Goal: Book appointment/travel/reservation

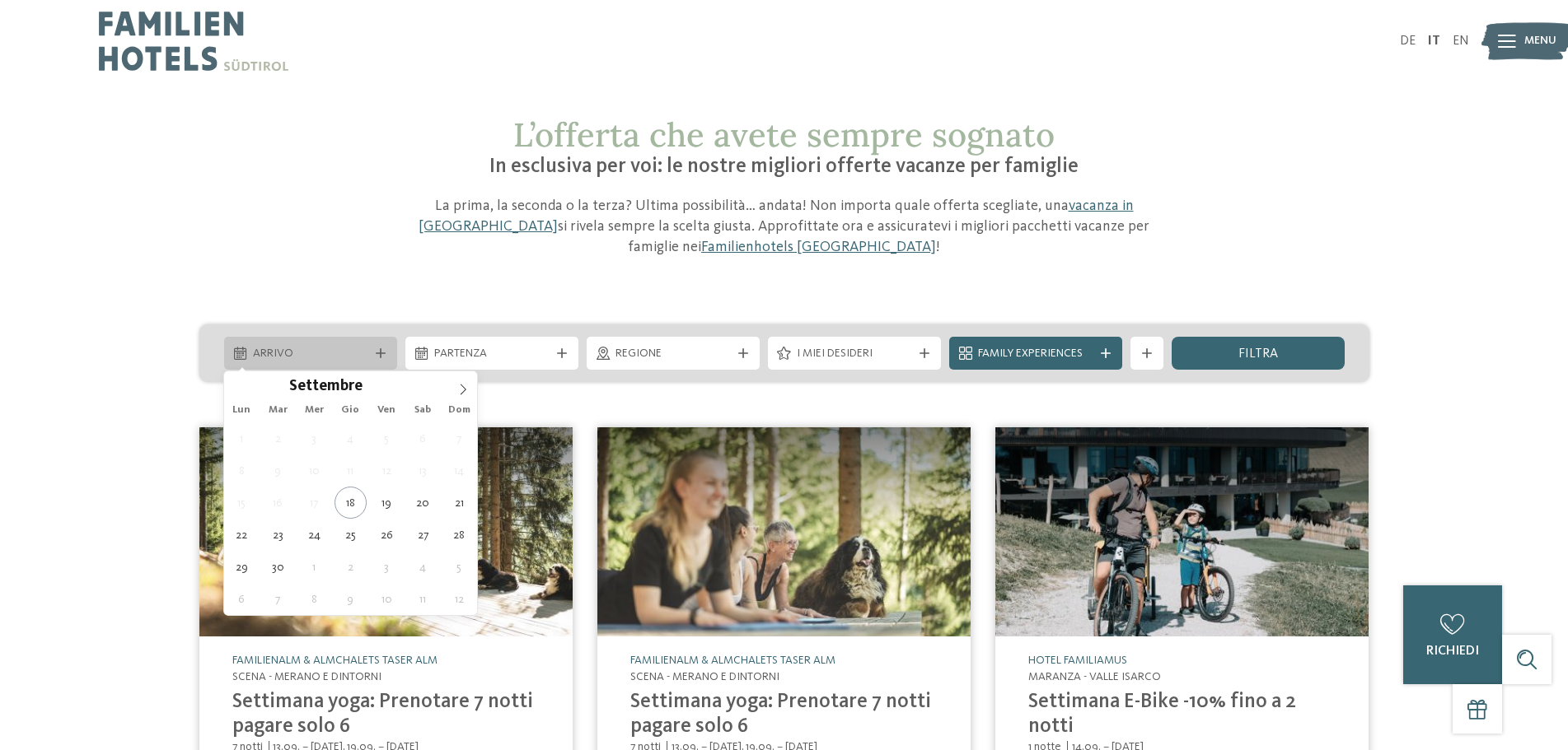
click at [295, 354] on span "Arrivo" at bounding box center [310, 354] width 115 height 17
click at [461, 386] on icon at bounding box center [463, 390] width 12 height 12
type div "[DATE]"
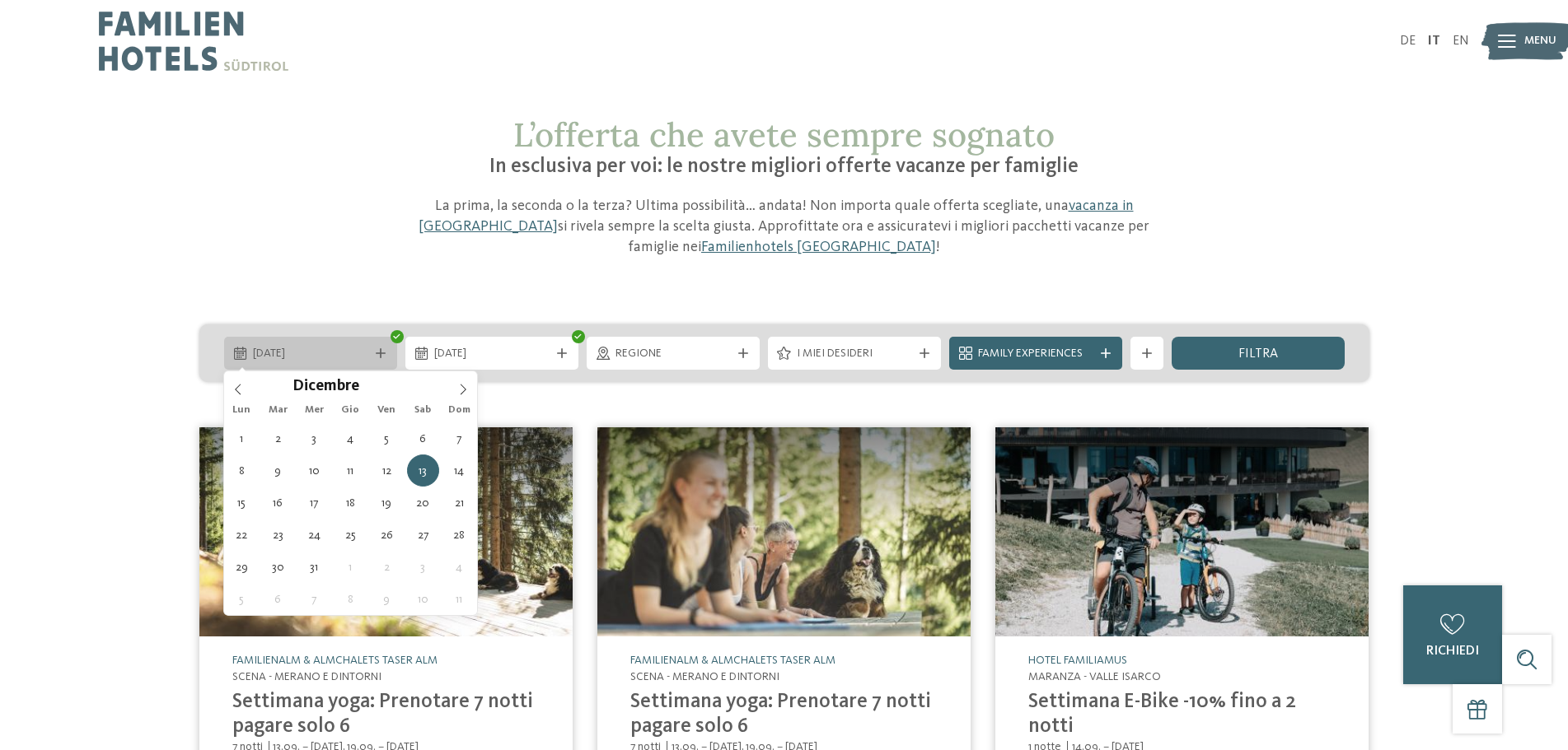
click at [314, 356] on span "[DATE]" at bounding box center [310, 354] width 115 height 17
type input "****"
click at [461, 392] on icon at bounding box center [463, 390] width 12 height 12
type div "[DATE]"
type input "****"
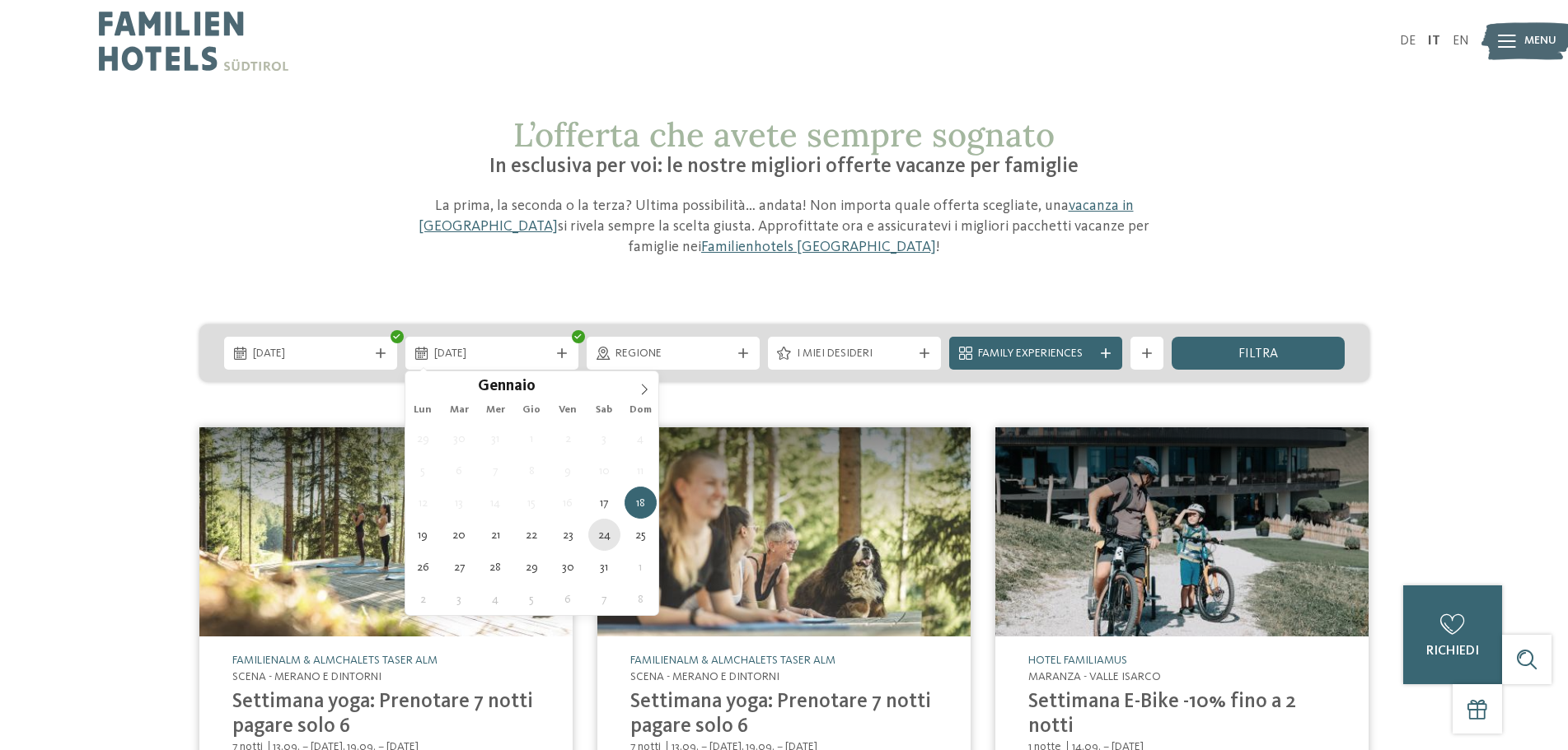
type div "[DATE]"
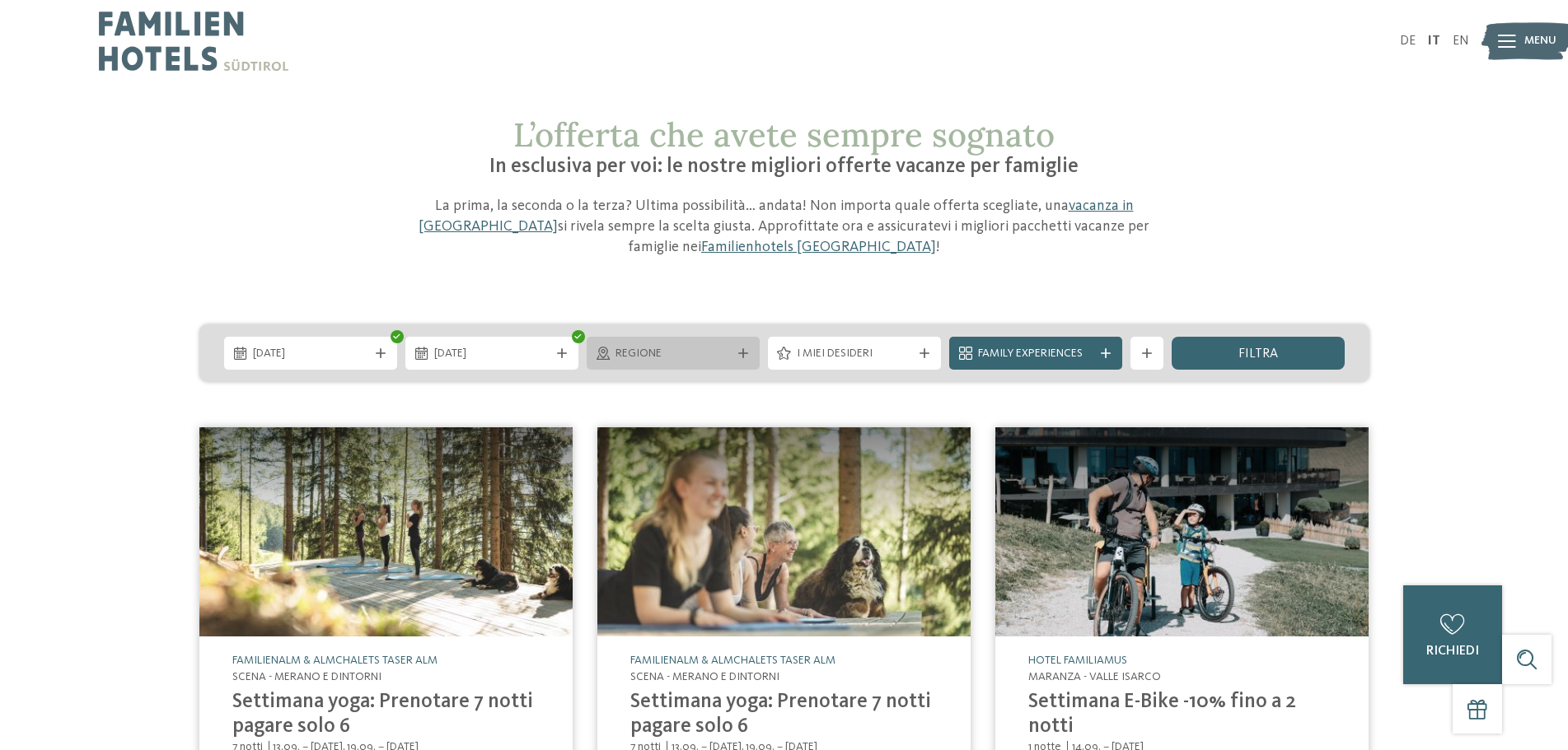
click at [746, 358] on icon at bounding box center [744, 354] width 10 height 10
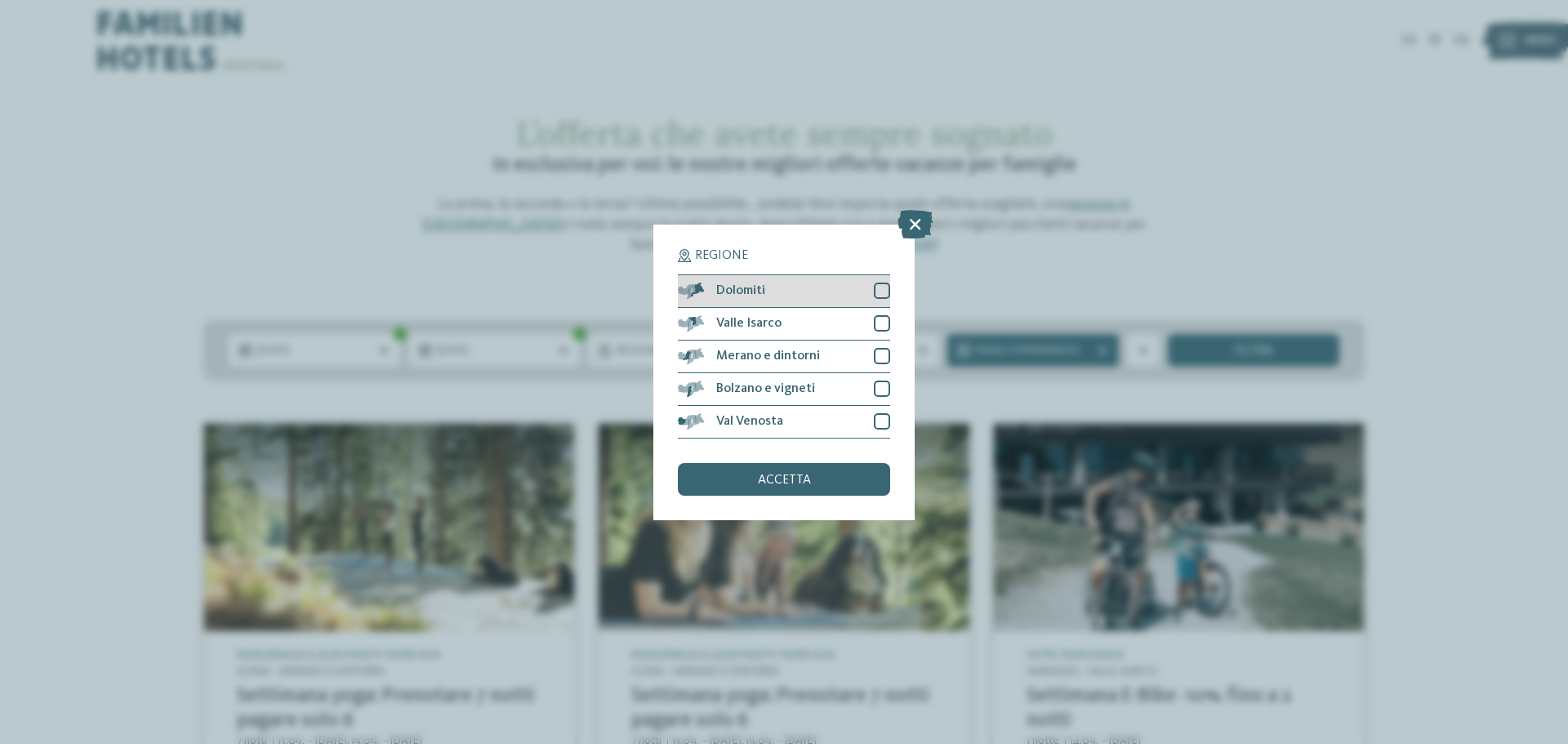
click at [879, 292] on div at bounding box center [882, 291] width 17 height 17
click at [774, 477] on span "accetta" at bounding box center [784, 481] width 53 height 13
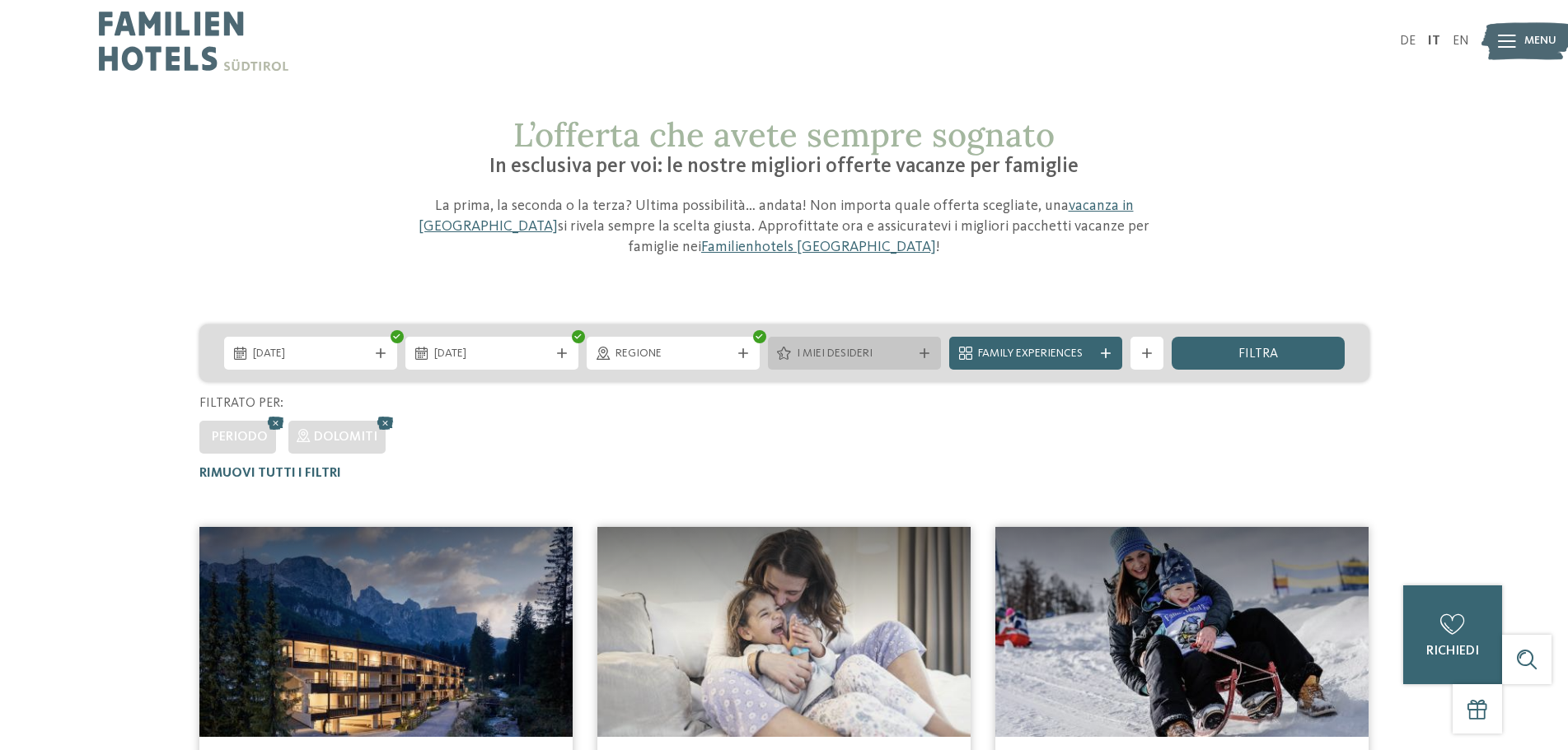
click at [849, 347] on span "I miei desideri" at bounding box center [854, 354] width 115 height 17
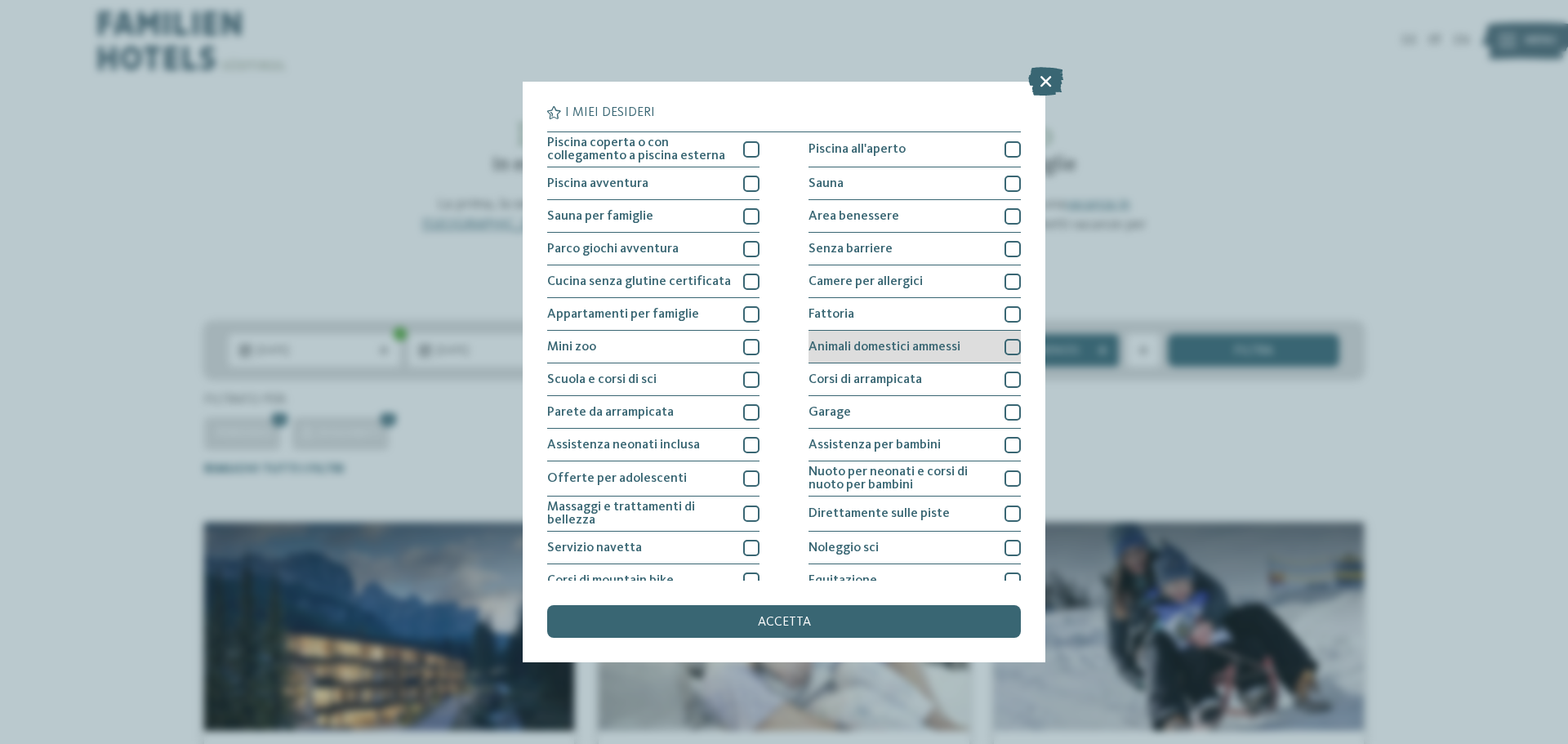
click at [1004, 347] on div at bounding box center [1013, 347] width 17 height 17
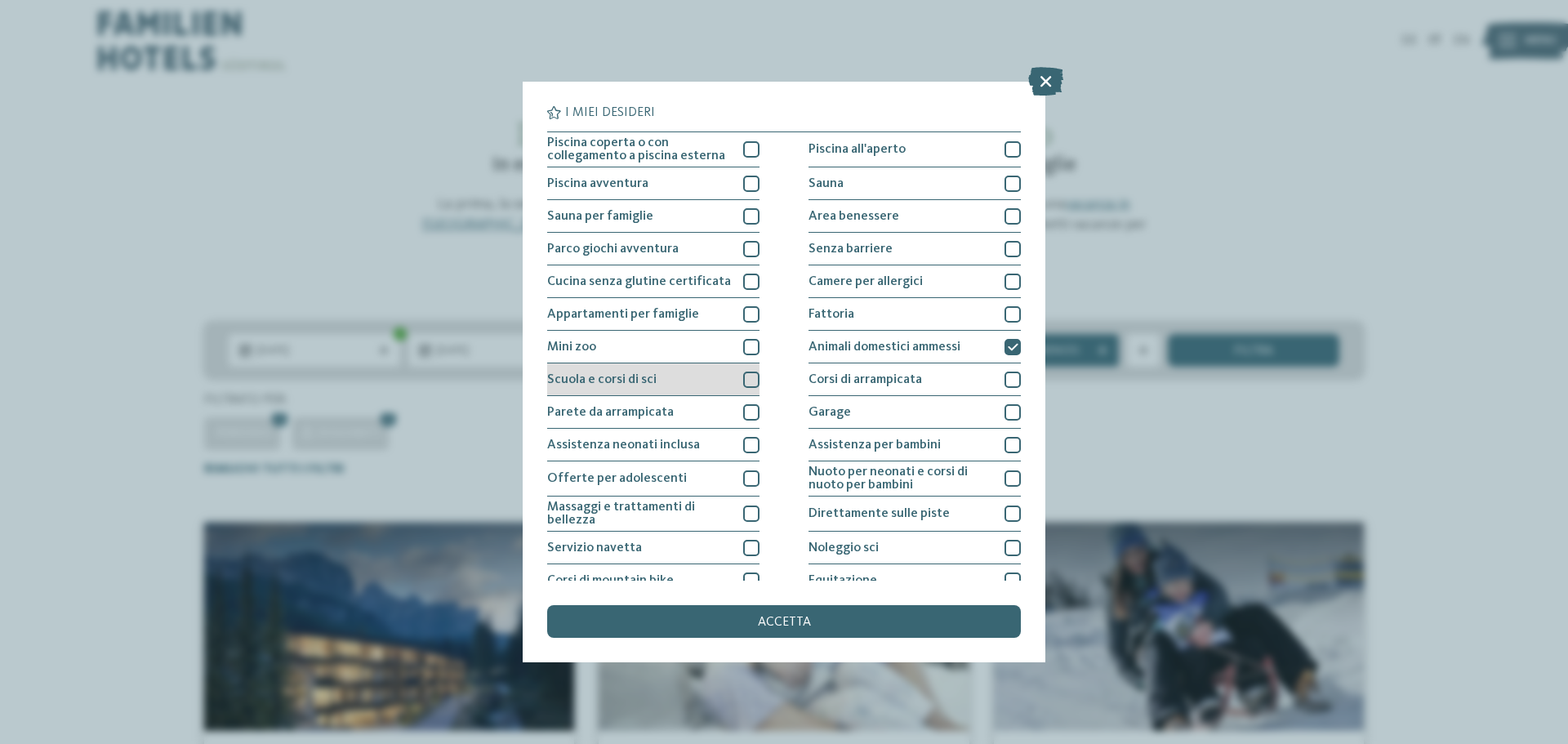
click at [744, 380] on div at bounding box center [751, 380] width 17 height 17
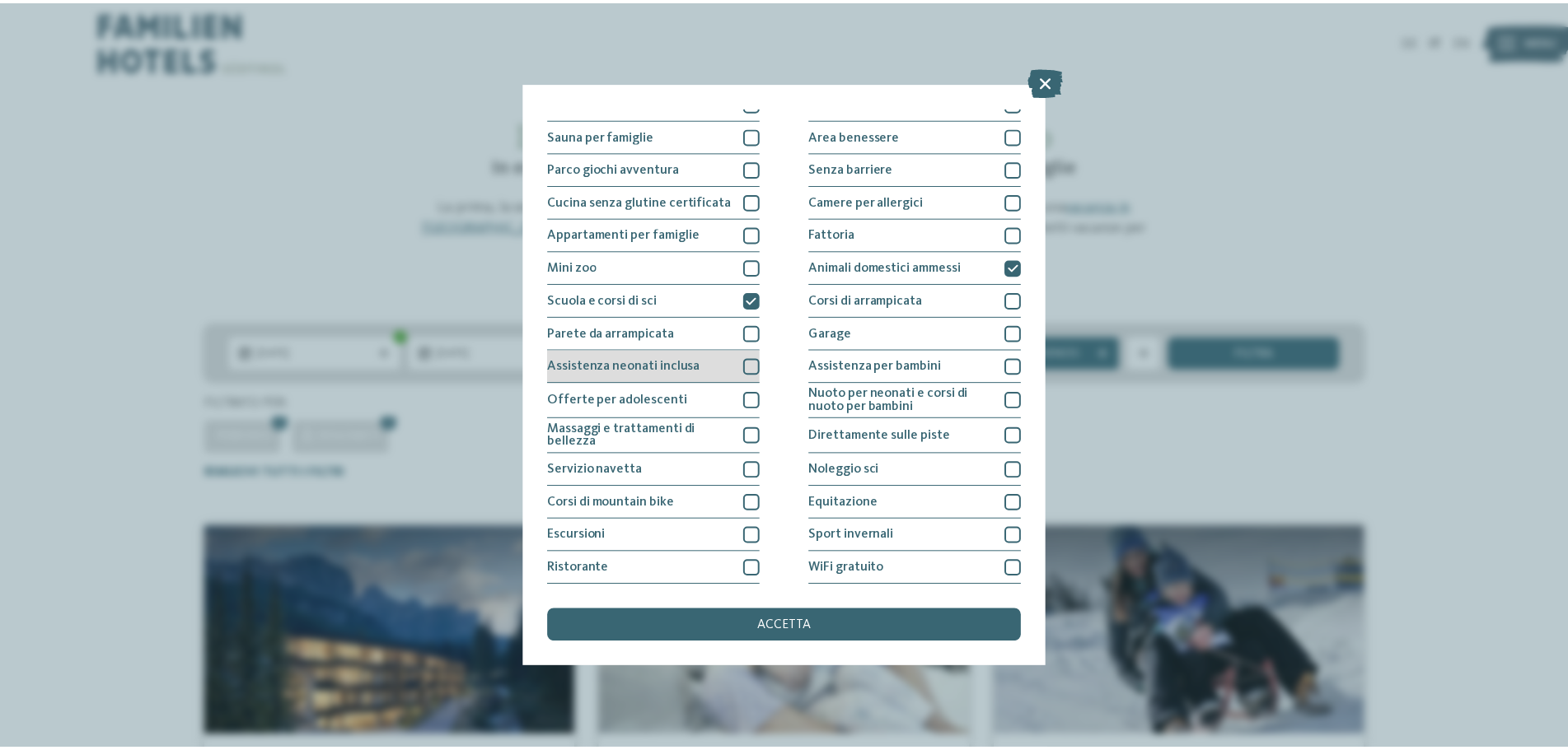
scroll to position [115, 0]
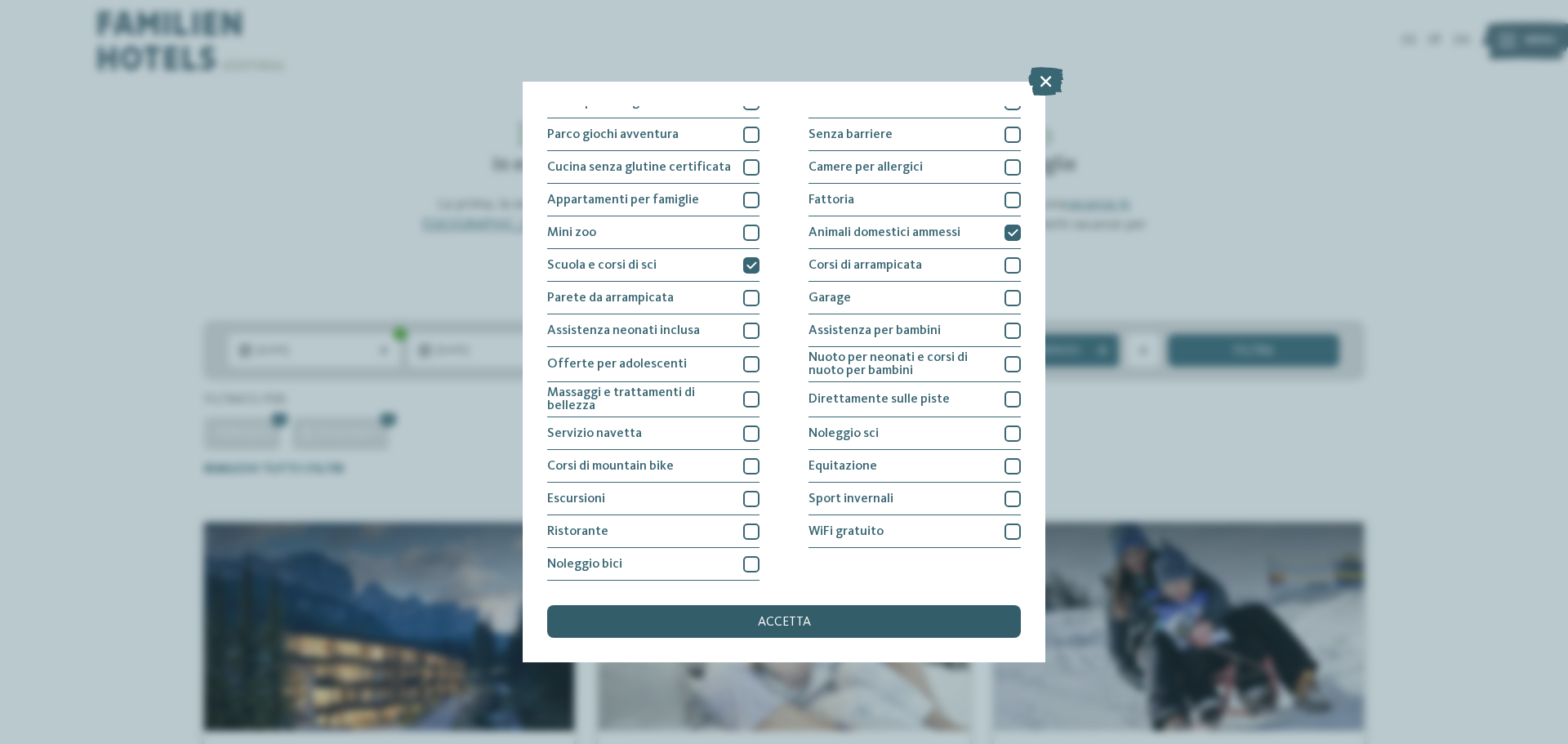
click at [785, 622] on span "accetta" at bounding box center [784, 622] width 53 height 13
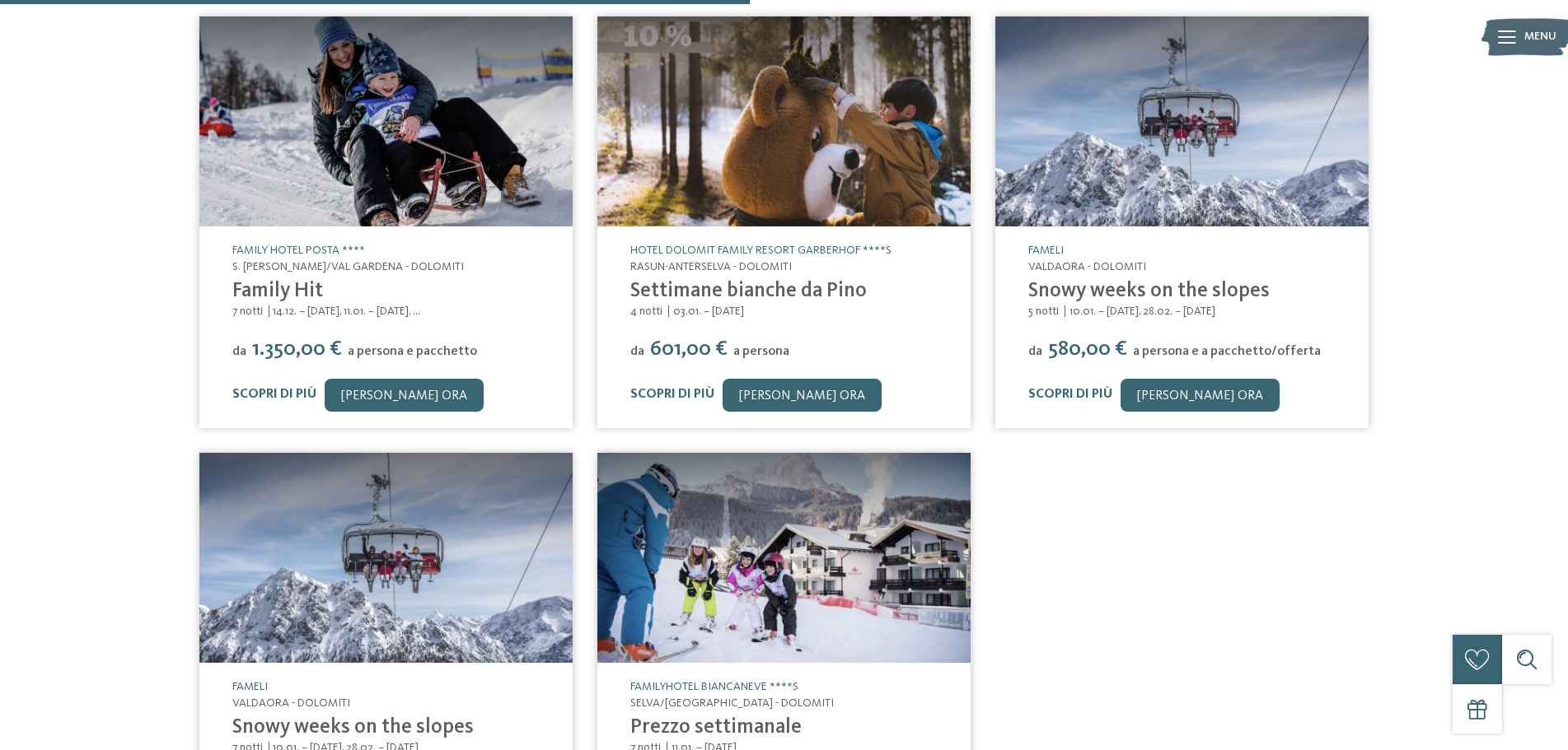
scroll to position [506, 0]
